Goal: Register for event/course

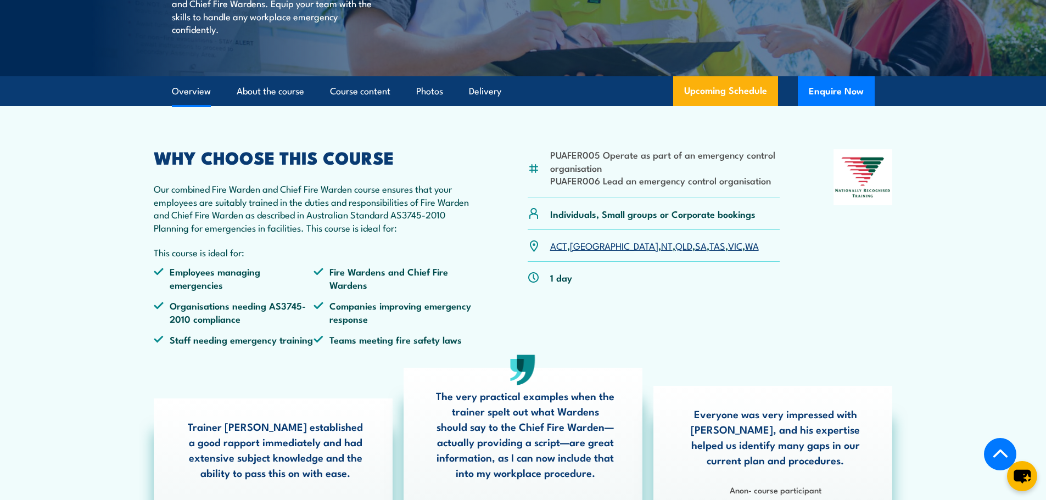
scroll to position [274, 0]
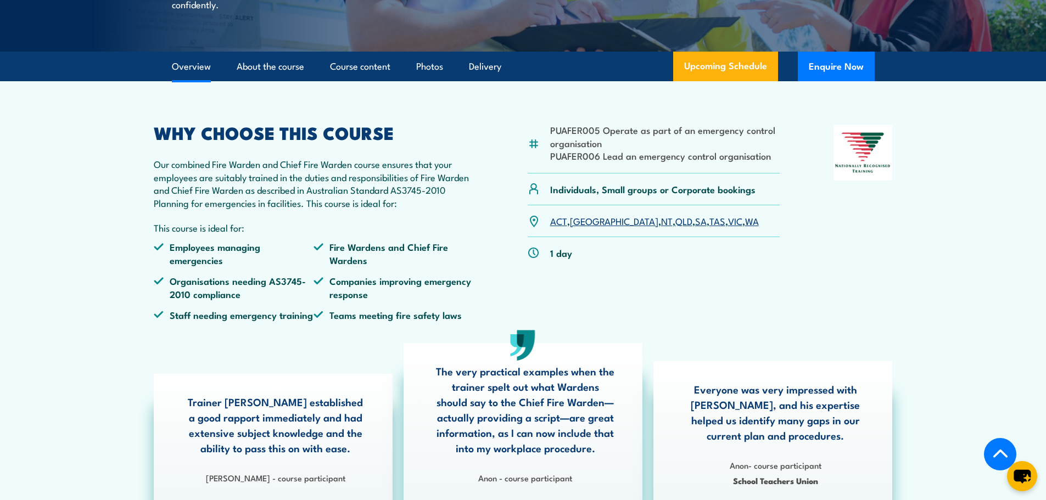
click at [728, 227] on link "VIC" at bounding box center [735, 220] width 14 height 13
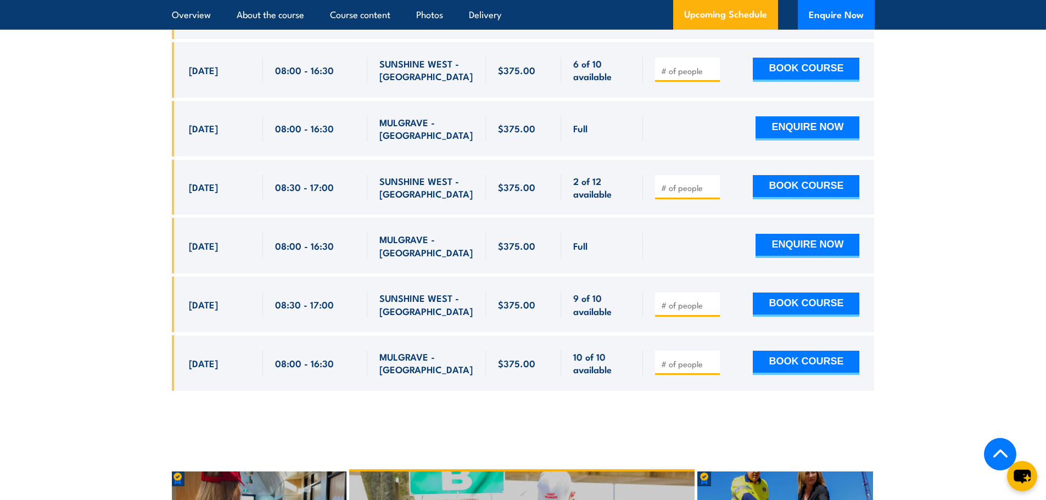
scroll to position [2195, 0]
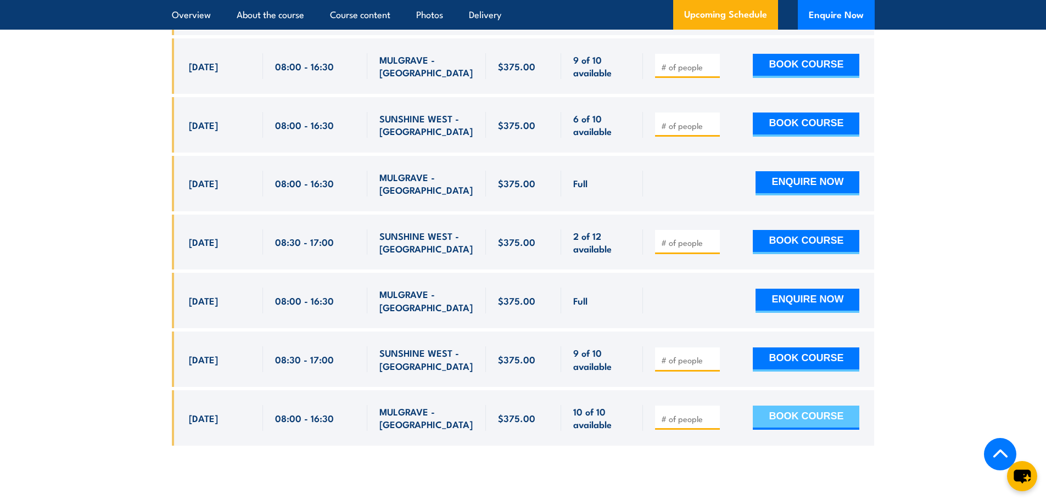
click at [835, 411] on button "BOOK COURSE" at bounding box center [805, 418] width 106 height 24
click at [680, 413] on input "number" at bounding box center [688, 418] width 55 height 11
click at [710, 413] on input "1" at bounding box center [688, 418] width 55 height 11
click at [710, 413] on input "2" at bounding box center [688, 418] width 55 height 11
type input "3"
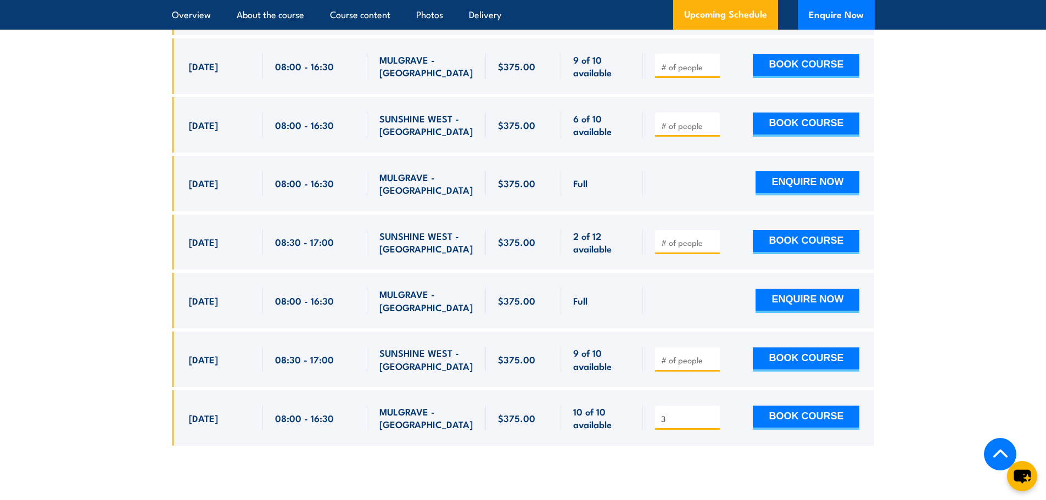
click at [710, 413] on input "3" at bounding box center [688, 418] width 55 height 11
click at [792, 407] on button "BOOK COURSE" at bounding box center [805, 418] width 106 height 24
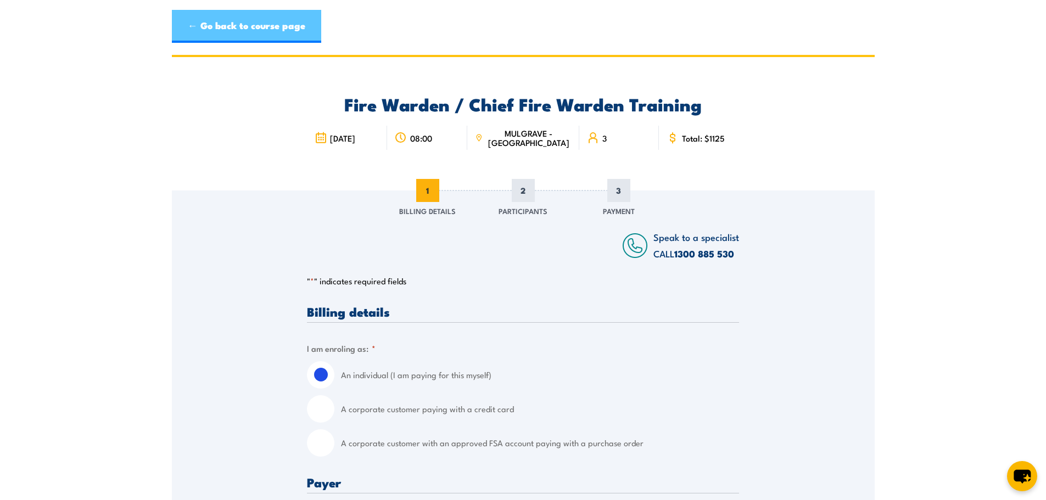
click at [233, 27] on link "← Go back to course page" at bounding box center [246, 26] width 149 height 33
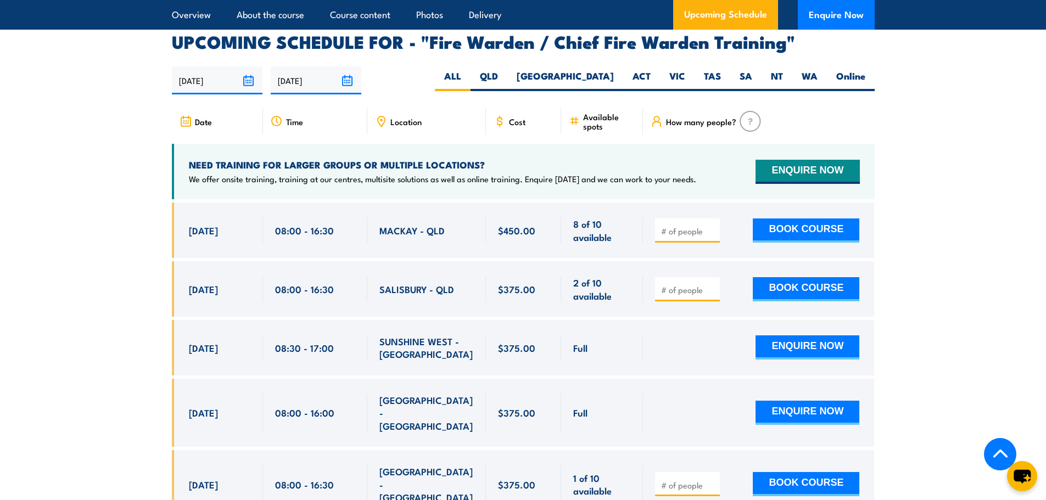
scroll to position [1889, 0]
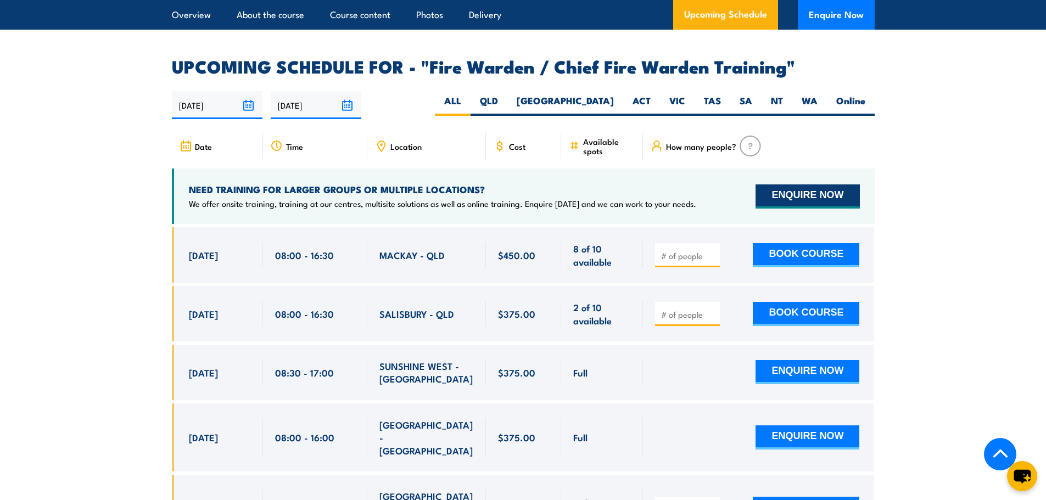
click at [814, 194] on button "ENQUIRE NOW" at bounding box center [807, 196] width 104 height 24
